Goal: Transaction & Acquisition: Purchase product/service

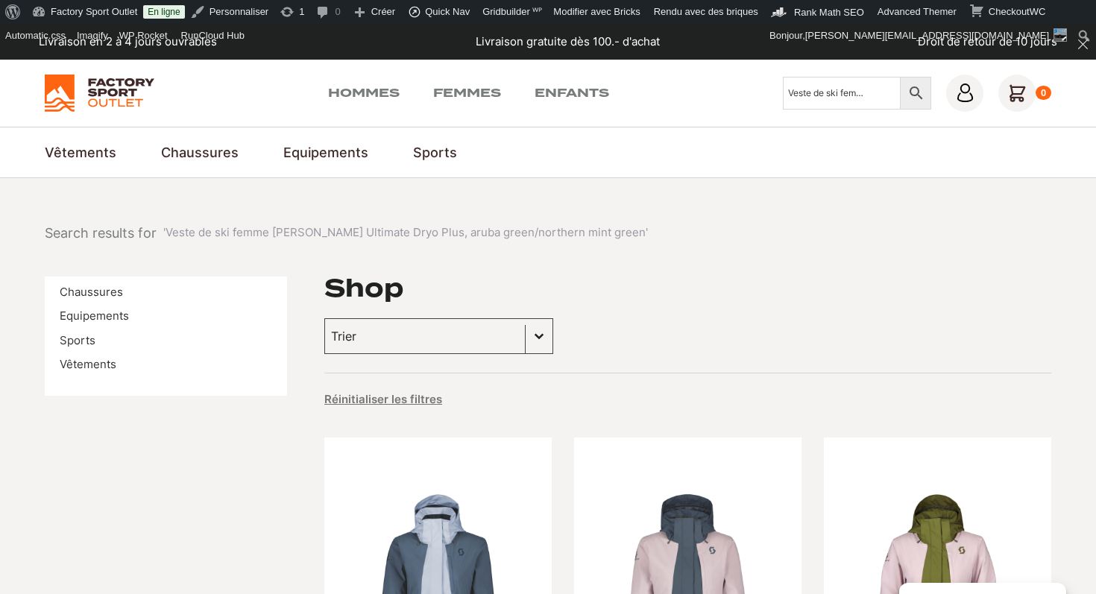
click at [820, 84] on input "Veste de ski femme SCOTT Ultimate Dryo Plus, aruba green/northern mint green" at bounding box center [842, 93] width 118 height 33
type input "explorair dryo"
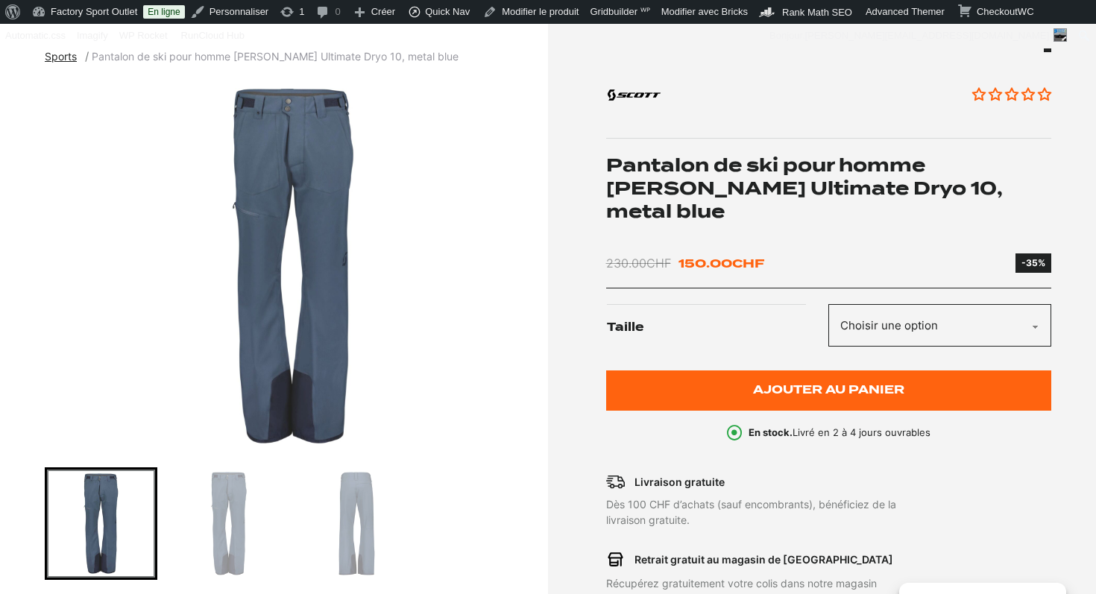
scroll to position [162, 0]
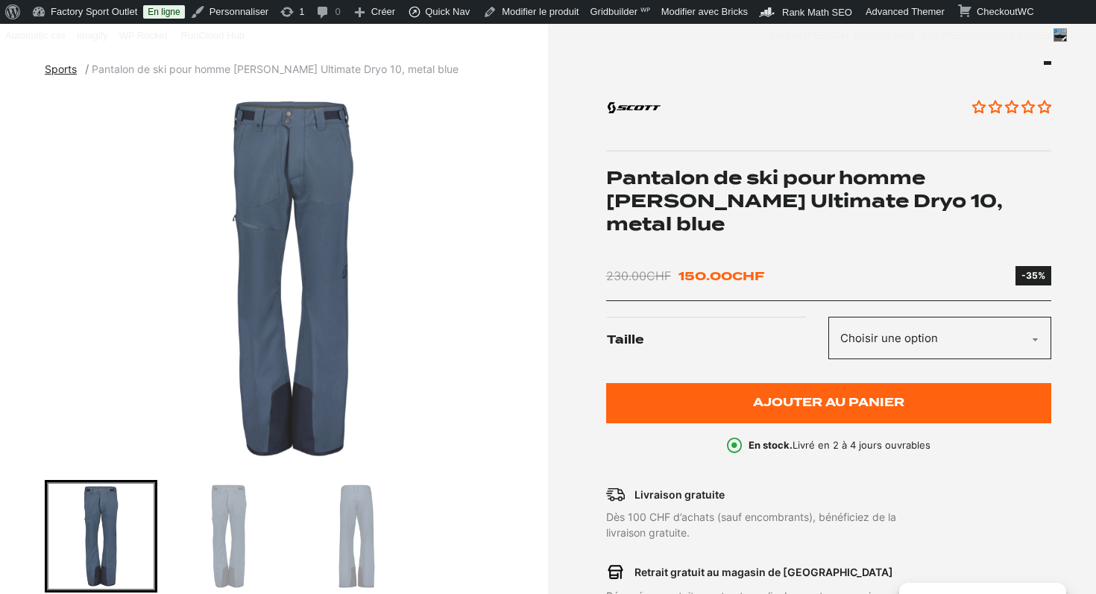
click at [336, 277] on img "1 of 3" at bounding box center [293, 278] width 496 height 373
click at [703, 187] on h1 "Pantalon de ski pour homme [PERSON_NAME] Ultimate Dryo 10, metal blue" at bounding box center [829, 201] width 446 height 70
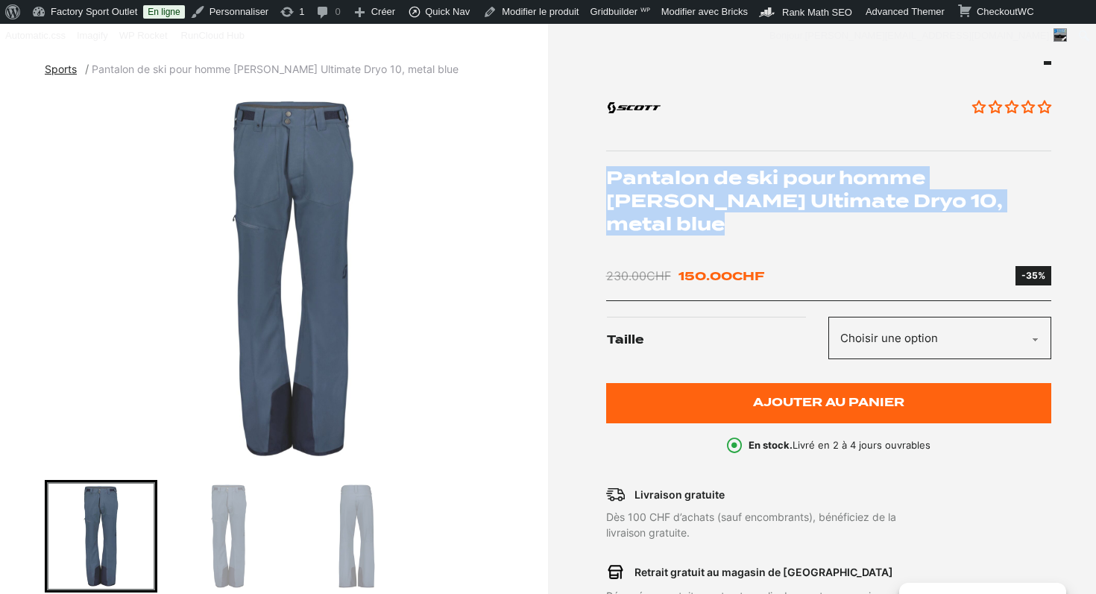
click at [703, 187] on h1 "Pantalon de ski pour homme [PERSON_NAME] Ultimate Dryo 10, metal blue" at bounding box center [829, 201] width 446 height 70
copy div "Pantalon de ski pour homme [PERSON_NAME] Ultimate Dryo 10, metal blue"
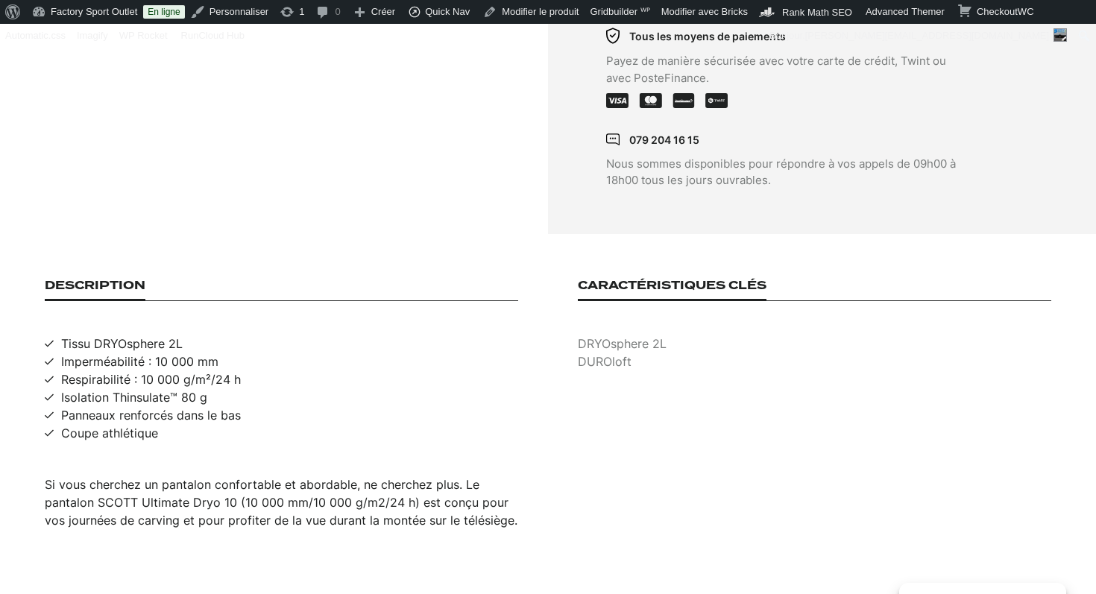
scroll to position [840, 0]
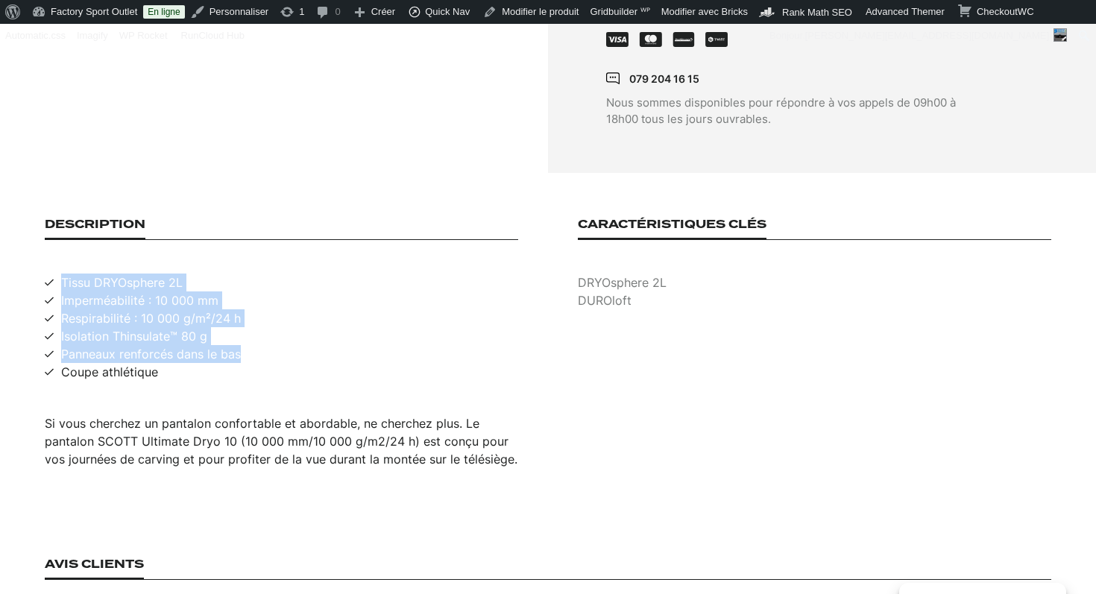
drag, startPoint x: 166, startPoint y: 332, endPoint x: 58, endPoint y: 245, distance: 138.5
click at [58, 274] on ul "Tissu DRYOsphere 2L Imperméabilité : 10 000 mm Respirabilité : 10 000 g/m²/24 h…" at bounding box center [282, 327] width 474 height 107
drag, startPoint x: 154, startPoint y: 333, endPoint x: 64, endPoint y: 242, distance: 127.6
click at [63, 274] on ul "Tissu DRYOsphere 2L Imperméabilité : 10 000 mm Respirabilité : 10 000 g/m²/24 h…" at bounding box center [282, 327] width 474 height 107
copy ul "Tissu DRYOsphere 2L Imperméabilité : 10 000 mm Respirabilité : 10 000 g/m²/24 h…"
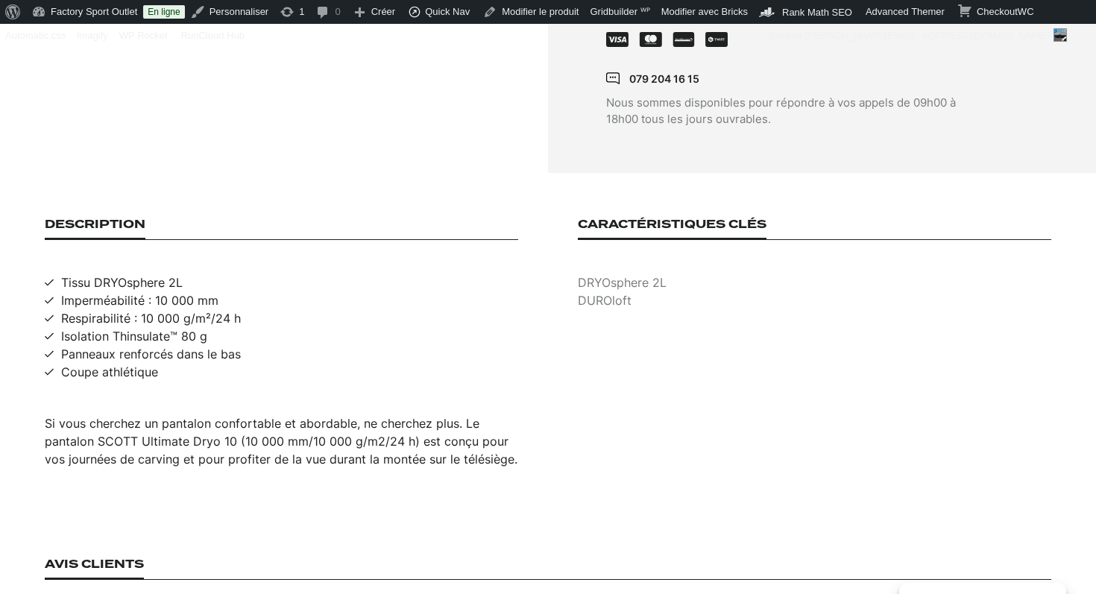
click at [633, 274] on p "DRYOsphere 2L" at bounding box center [815, 283] width 474 height 18
copy p "DRYOsphere 2L"
click at [618, 292] on p "DUROloft" at bounding box center [815, 301] width 474 height 18
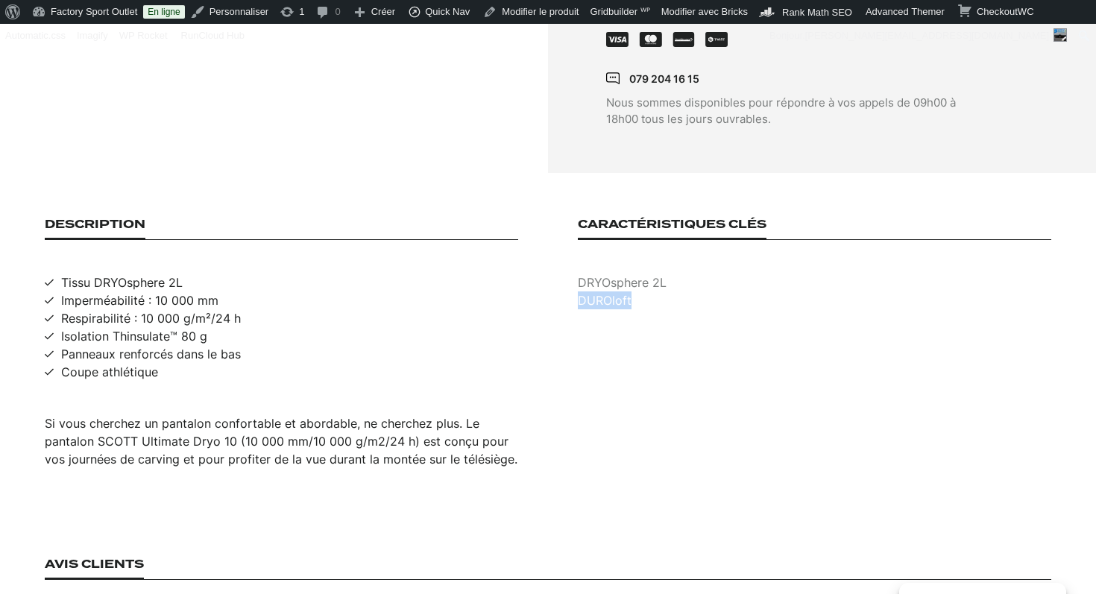
click at [618, 292] on p "DUROloft" at bounding box center [815, 301] width 474 height 18
copy p "DUROloft"
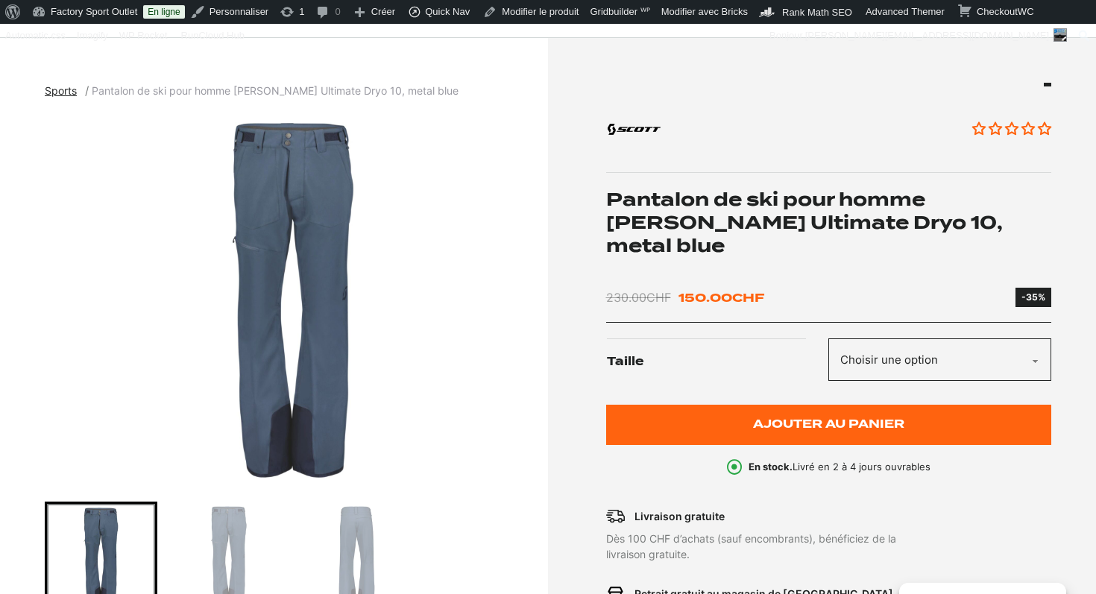
scroll to position [120, 0]
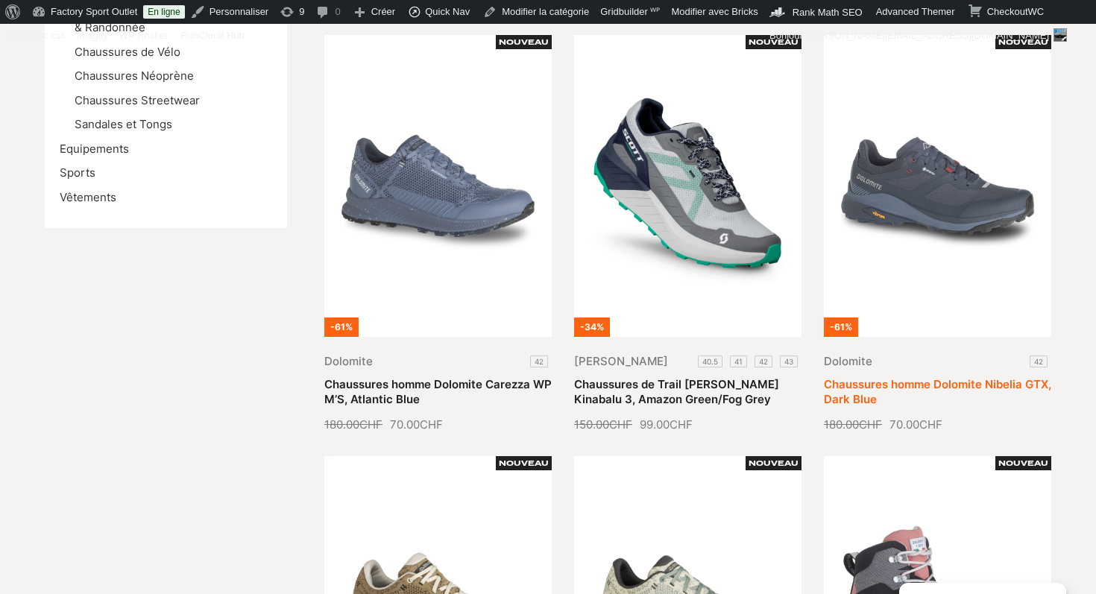
scroll to position [402, 0]
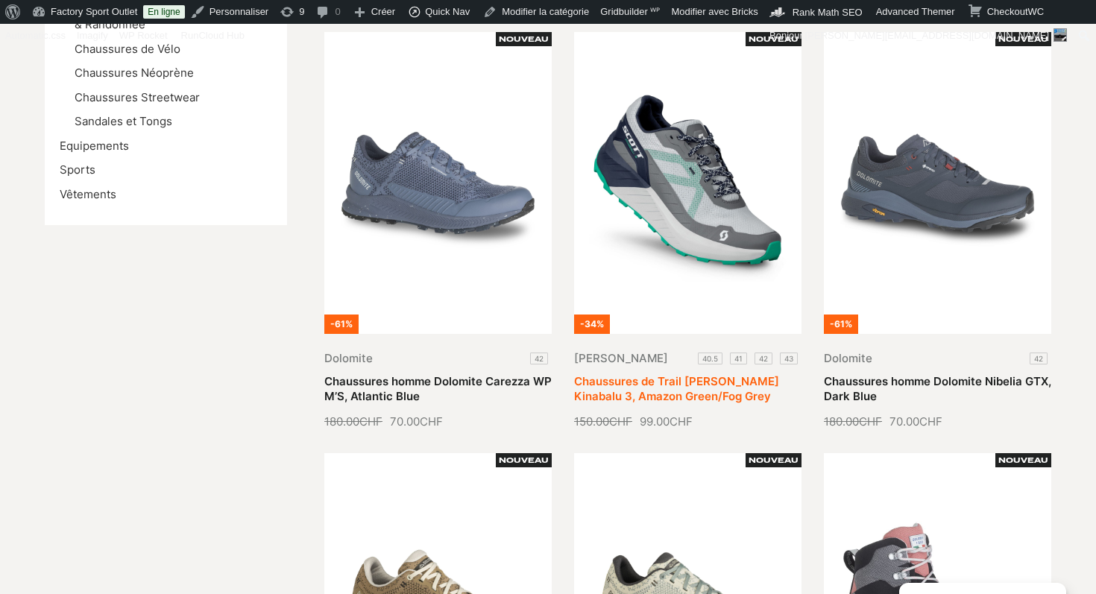
click at [709, 374] on link "Chaussures de Trail SCOTT Kinabalu 3, Amazon Green/Fog Grey" at bounding box center [676, 388] width 205 height 29
